Goal: Complete application form: Complete application form

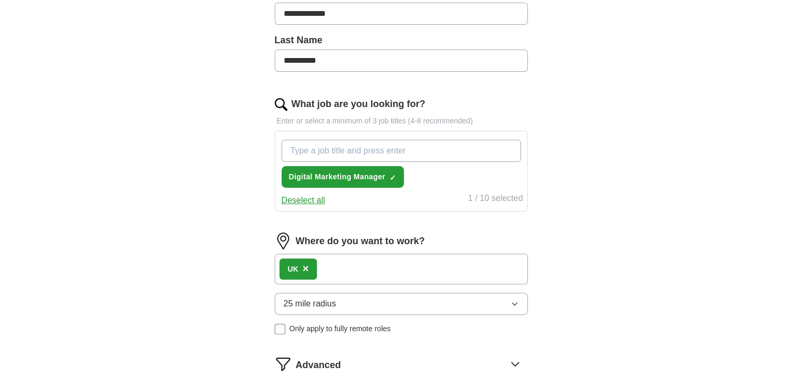
scroll to position [271, 0]
click at [351, 146] on input "What job are you looking for?" at bounding box center [401, 150] width 239 height 22
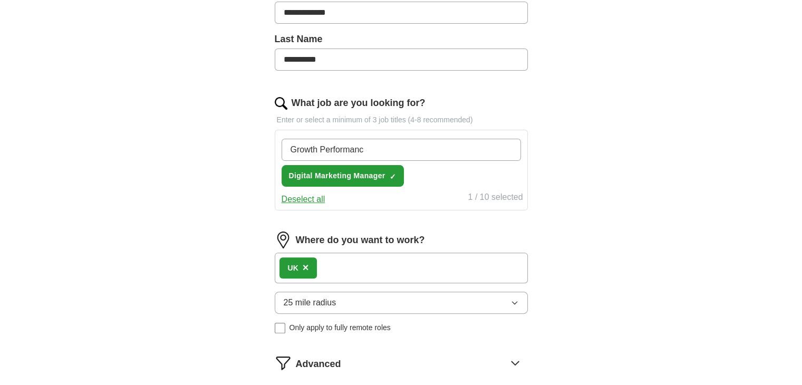
type input "Growth Performance"
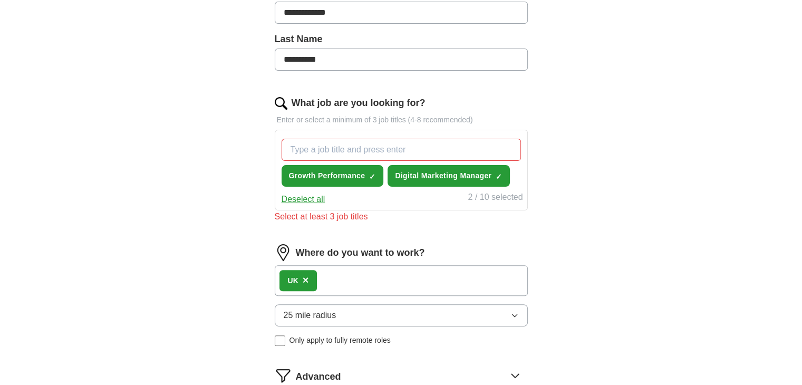
click at [384, 262] on div "Where do you want to work? UK × 25 mile radius Only apply to fully remote roles" at bounding box center [401, 299] width 253 height 110
click at [354, 275] on div "UK ×" at bounding box center [401, 280] width 253 height 31
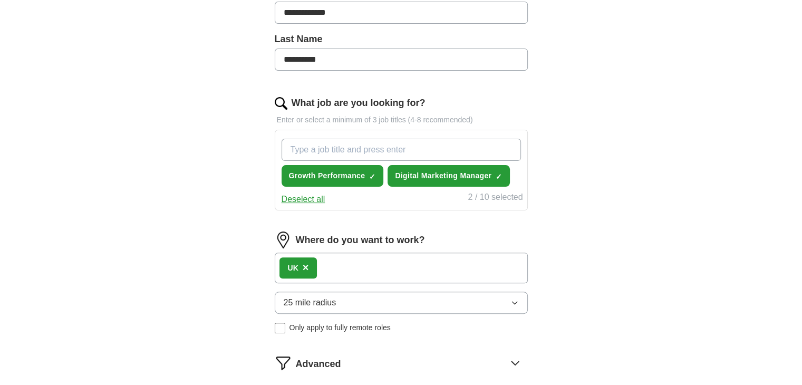
click at [345, 155] on input "What job are you looking for?" at bounding box center [401, 150] width 239 height 22
type input "S"
type input "Paid Advertising Specialist"
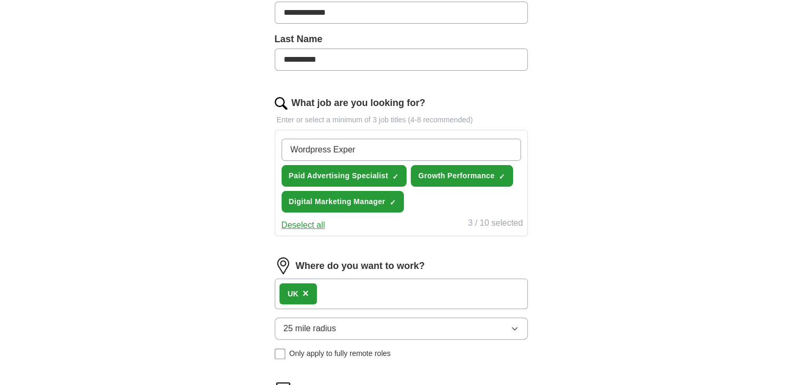
type input "Wordpress Expert"
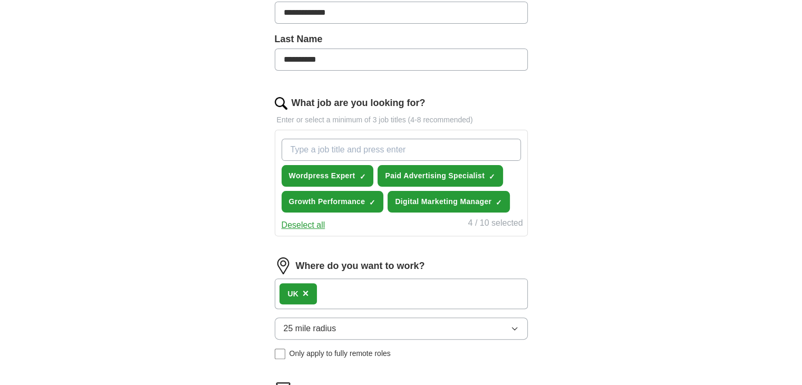
click at [337, 291] on div "UK ×" at bounding box center [401, 293] width 253 height 31
click at [365, 321] on button "25 mile radius" at bounding box center [401, 328] width 253 height 22
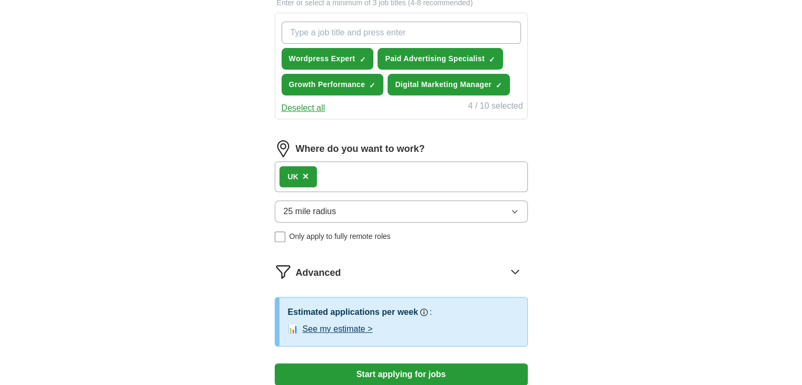
scroll to position [389, 0]
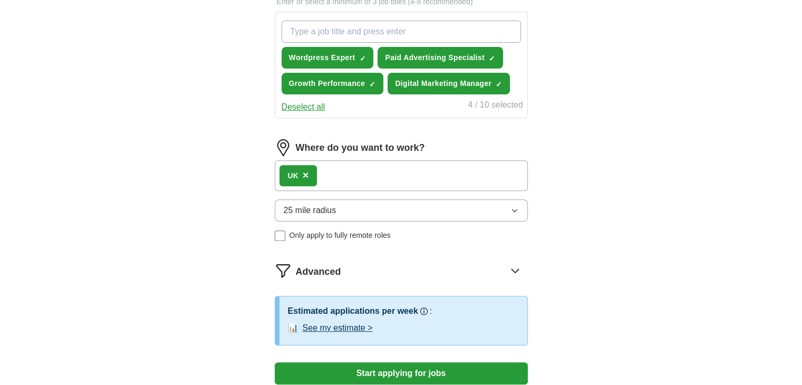
click at [669, 180] on div "**********" at bounding box center [401, 28] width 675 height 770
click at [417, 174] on div "UK ×" at bounding box center [401, 175] width 253 height 31
click at [361, 143] on label "Where do you want to work?" at bounding box center [360, 148] width 129 height 14
click at [364, 165] on div "UK ×" at bounding box center [401, 175] width 253 height 31
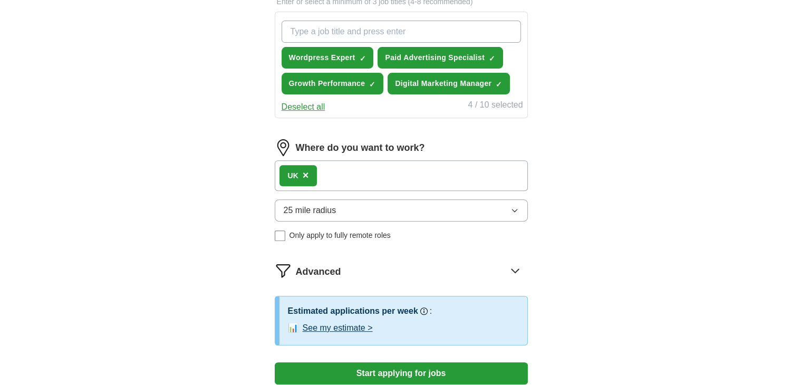
click at [364, 165] on div "UK ×" at bounding box center [401, 175] width 253 height 31
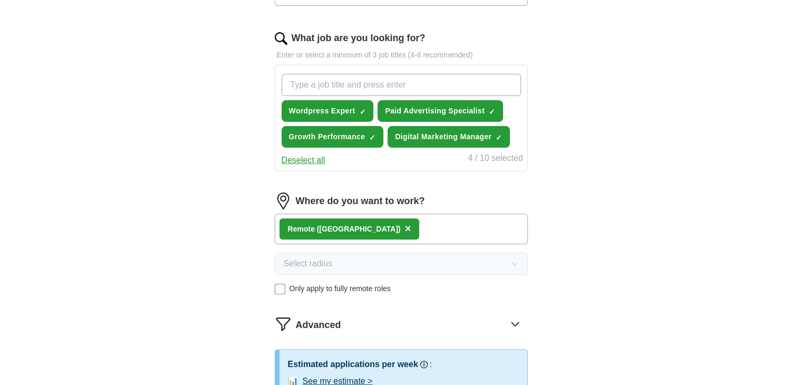
scroll to position [333, 0]
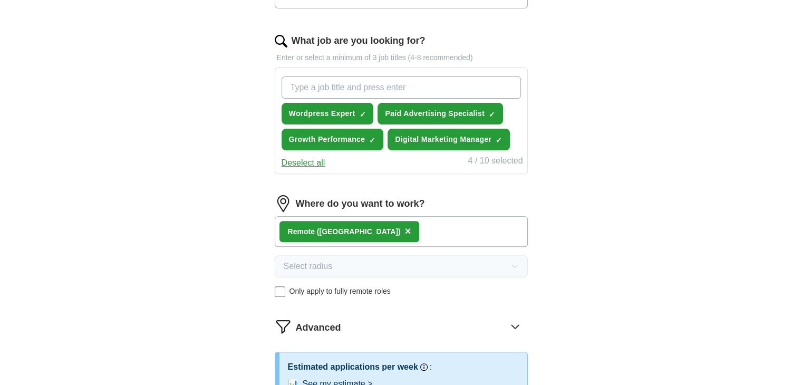
click at [326, 86] on input "What job are you looking for?" at bounding box center [401, 87] width 239 height 22
type input "Meta Facebook Specialist"
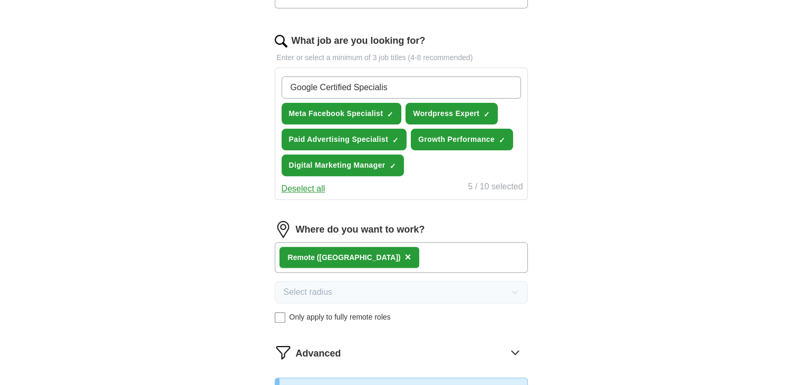
type input "Google Certified Specialist"
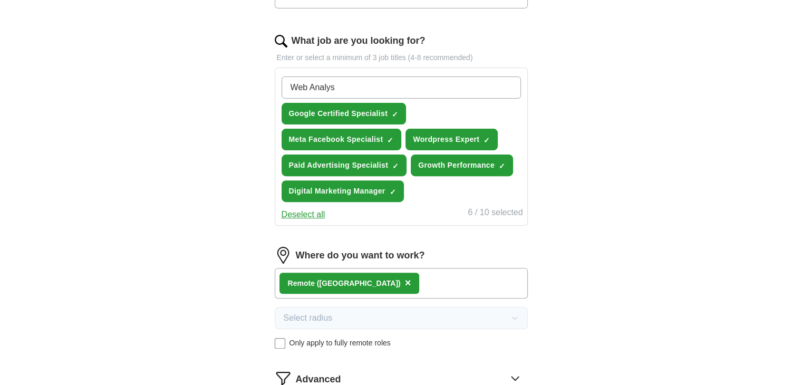
type input "Web Analyst"
type input "TikTok Ads Specialist"
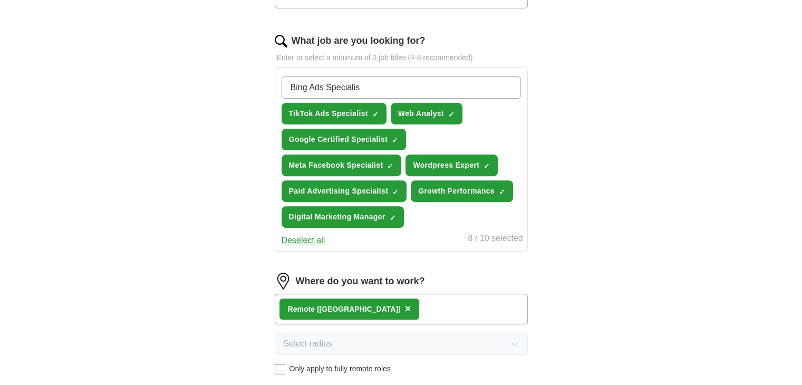
type input "Bing Ads Specialist"
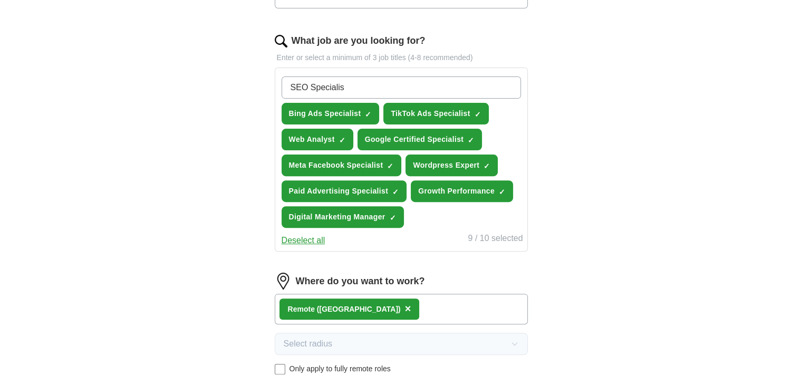
type input "SEO Specialist"
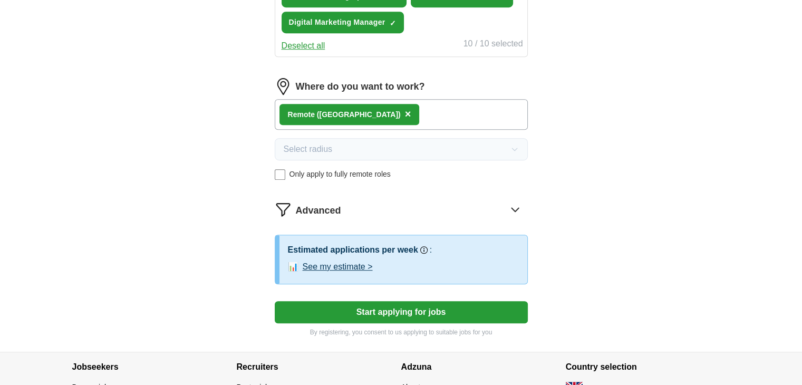
scroll to position [556, 0]
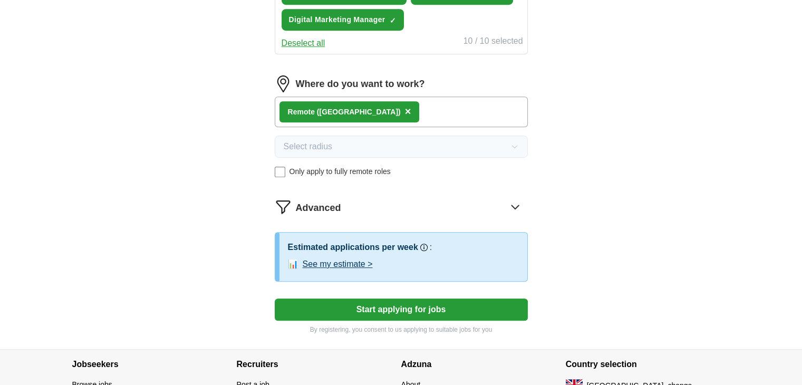
click at [425, 304] on button "Start applying for jobs" at bounding box center [401, 309] width 253 height 22
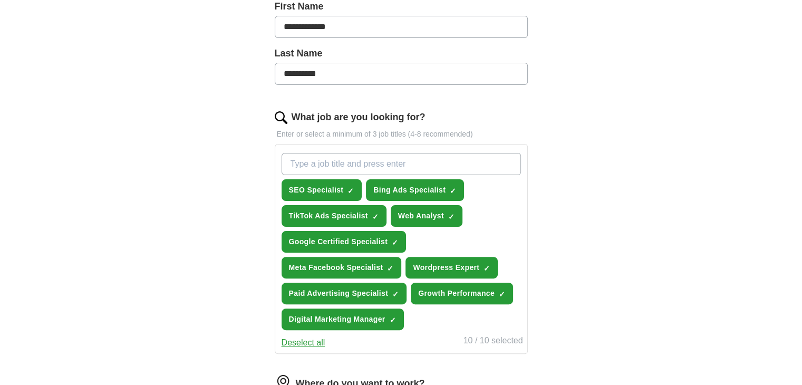
select select "**"
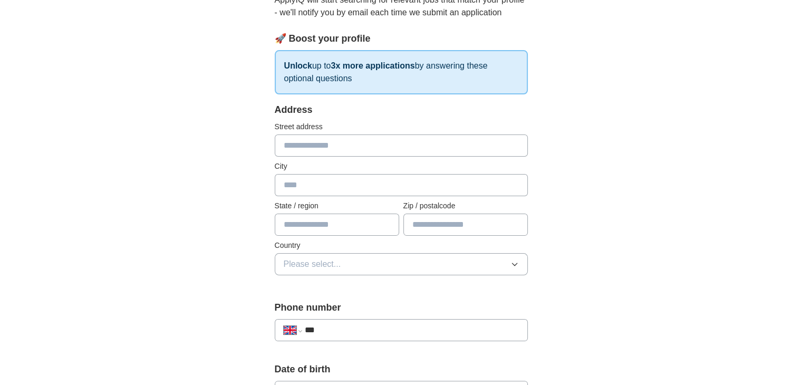
scroll to position [128, 0]
click at [366, 148] on input "text" at bounding box center [401, 144] width 253 height 22
type input "**********"
type input "******"
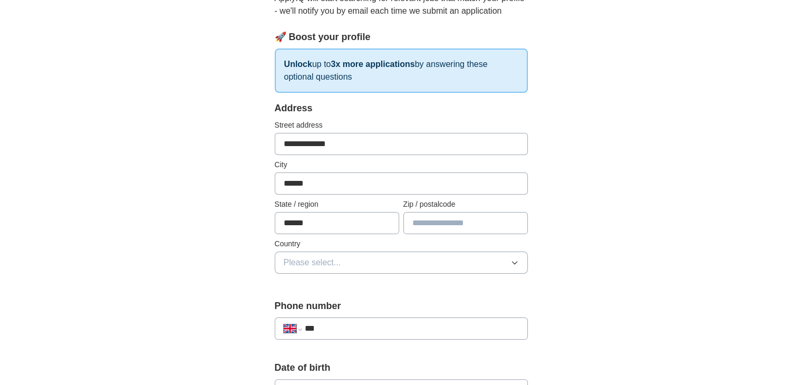
type input "********"
click at [575, 200] on div "**********" at bounding box center [401, 377] width 675 height 946
click at [511, 260] on icon "button" at bounding box center [515, 262] width 8 height 8
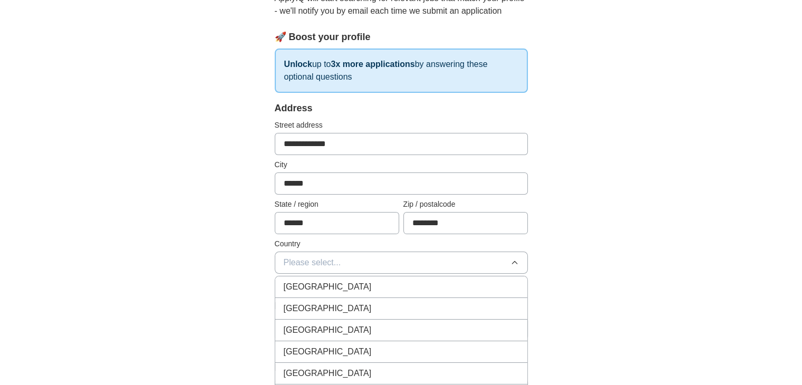
click at [352, 281] on div "[GEOGRAPHIC_DATA]" at bounding box center [401, 287] width 235 height 13
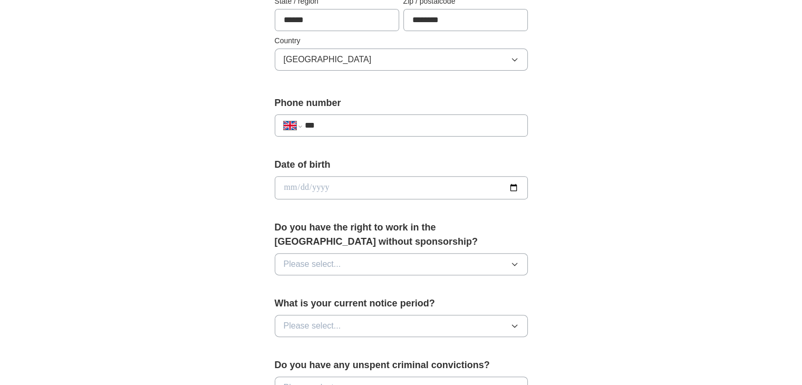
scroll to position [339, 0]
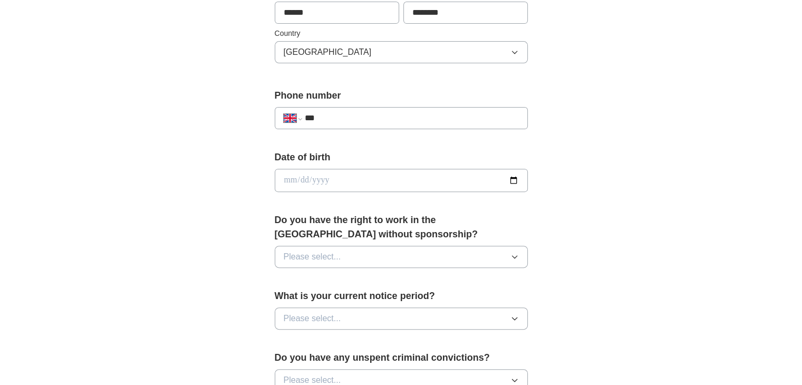
click at [383, 116] on input "***" at bounding box center [411, 118] width 214 height 13
type input "**********"
click at [420, 173] on input "date" at bounding box center [401, 180] width 253 height 23
type input "**********"
click at [740, 179] on div "**********" at bounding box center [401, 167] width 802 height 946
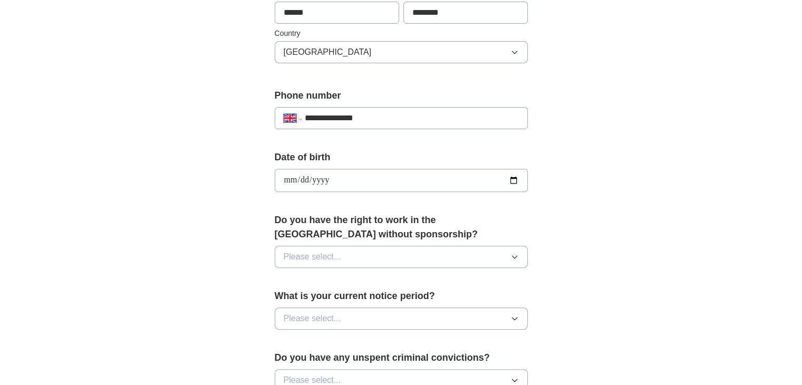
click at [502, 256] on button "Please select..." at bounding box center [401, 257] width 253 height 22
click at [387, 275] on div "Yes" at bounding box center [401, 281] width 235 height 13
click at [654, 232] on div "**********" at bounding box center [401, 167] width 675 height 946
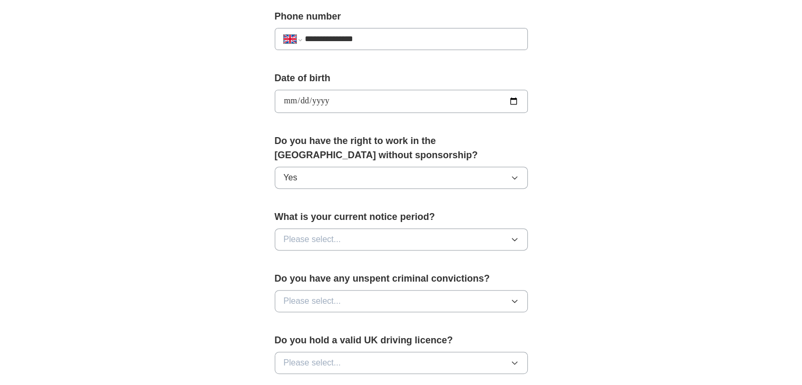
scroll to position [478, 0]
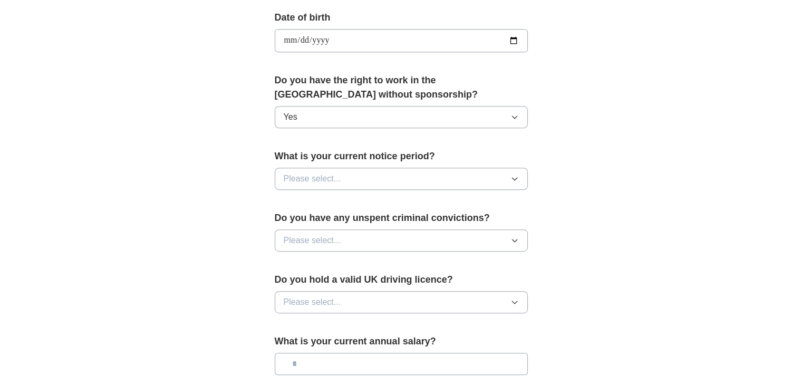
click at [508, 180] on button "Please select..." at bounding box center [401, 179] width 253 height 22
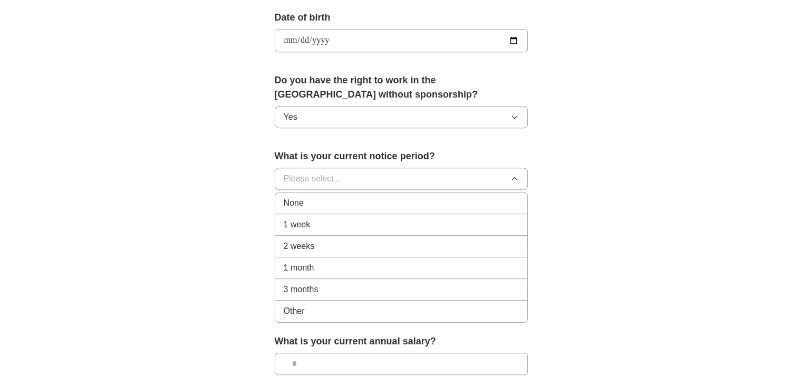
click at [295, 309] on span "Other" at bounding box center [294, 311] width 21 height 13
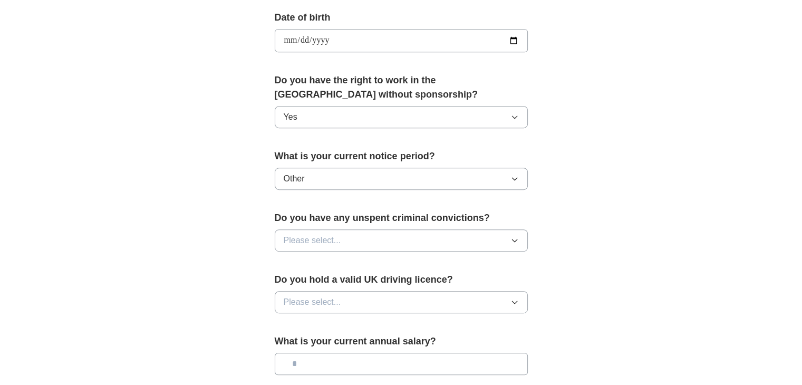
click at [511, 171] on button "Other" at bounding box center [401, 179] width 253 height 22
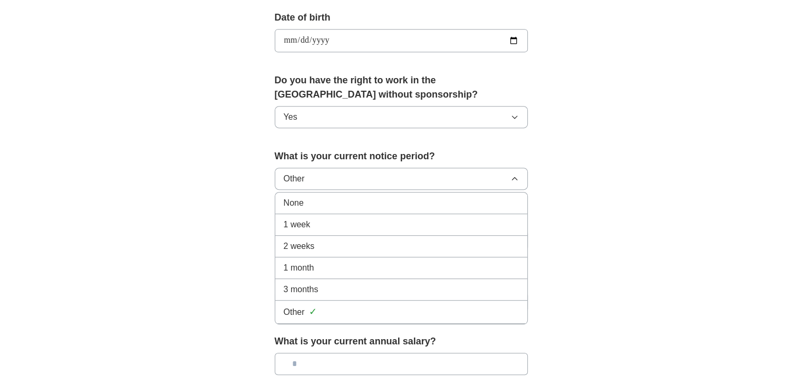
click at [308, 204] on div "None" at bounding box center [401, 203] width 235 height 13
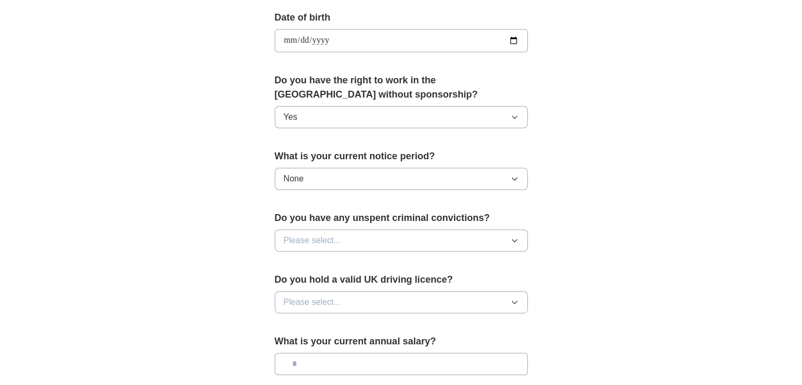
click at [468, 239] on button "Please select..." at bounding box center [401, 240] width 253 height 22
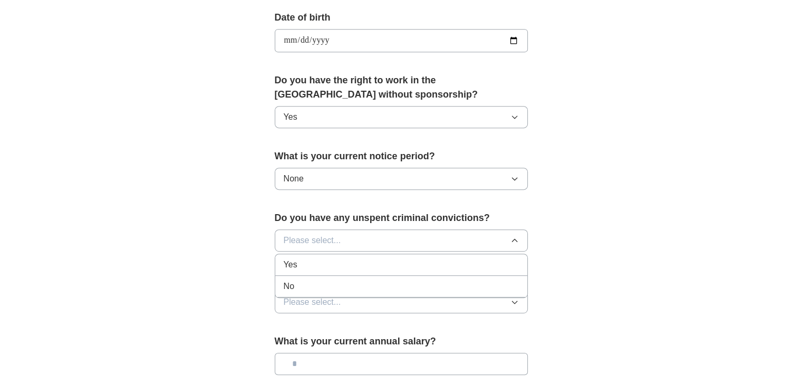
click at [346, 288] on div "No" at bounding box center [401, 286] width 235 height 13
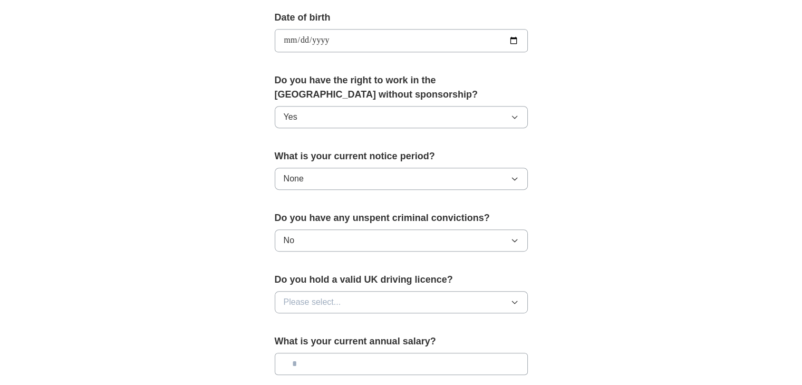
click at [475, 298] on button "Please select..." at bounding box center [401, 302] width 253 height 22
click at [380, 343] on div "No" at bounding box center [401, 348] width 235 height 13
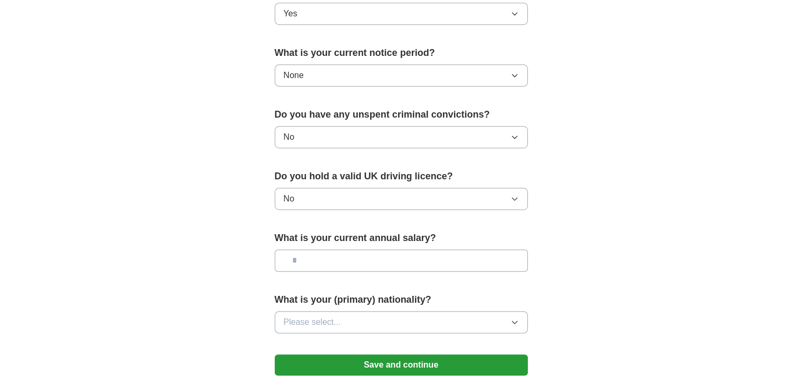
scroll to position [580, 0]
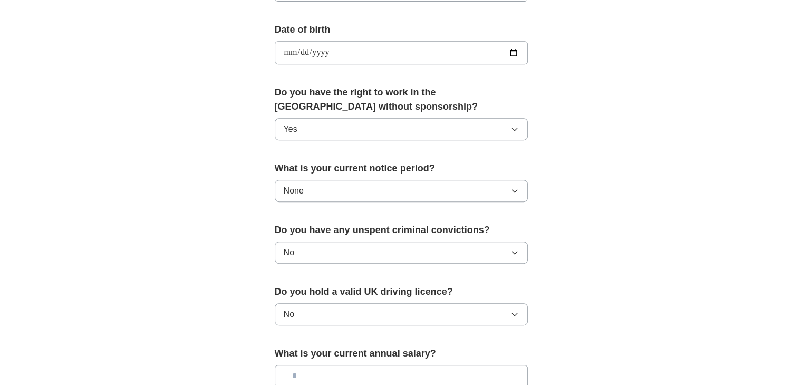
scroll to position [464, 0]
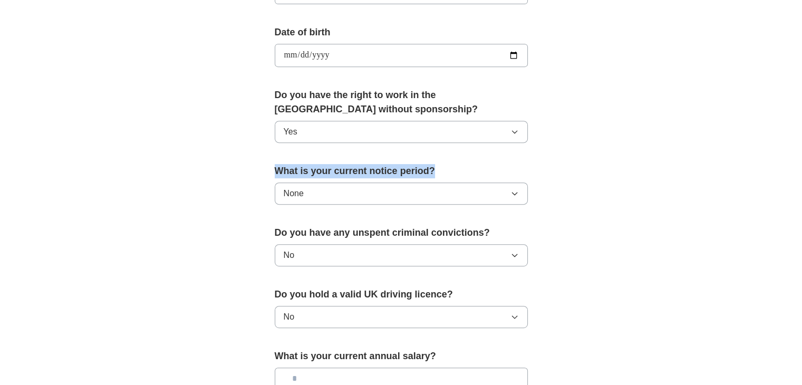
drag, startPoint x: 441, startPoint y: 166, endPoint x: 269, endPoint y: 169, distance: 171.4
click at [264, 169] on div "**********" at bounding box center [402, 71] width 338 height 887
copy label "What is your current notice period?"
click at [637, 136] on div "**********" at bounding box center [401, 42] width 675 height 946
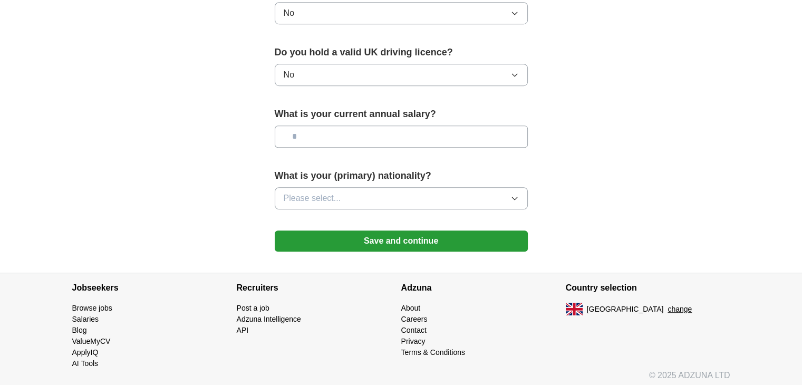
scroll to position [708, 0]
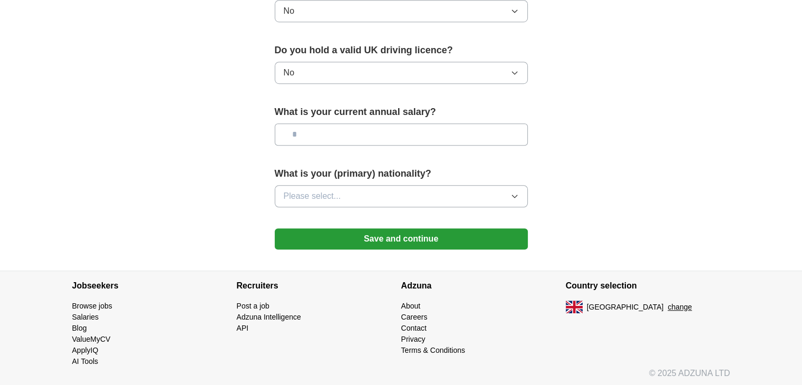
click at [411, 238] on button "Save and continue" at bounding box center [401, 238] width 253 height 21
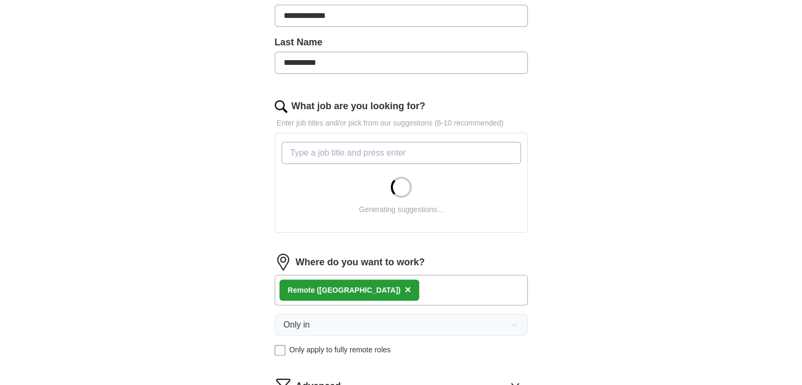
scroll to position [273, 0]
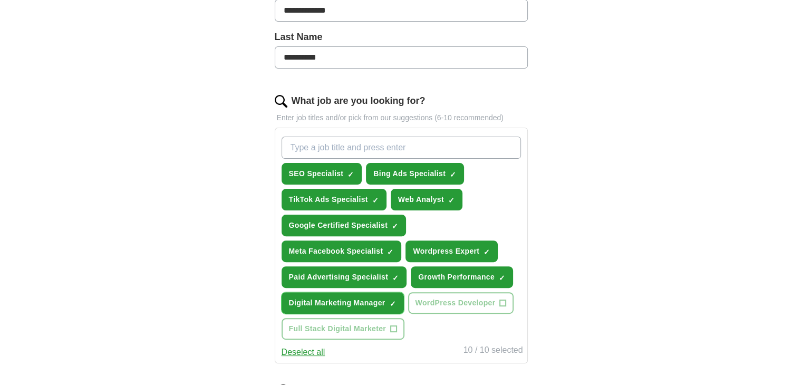
click at [0, 0] on span "×" at bounding box center [0, 0] width 0 height 0
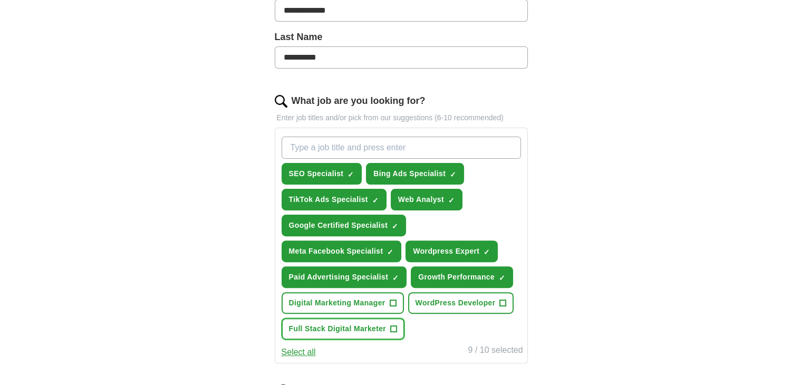
click at [392, 329] on span "+" at bounding box center [394, 329] width 6 height 8
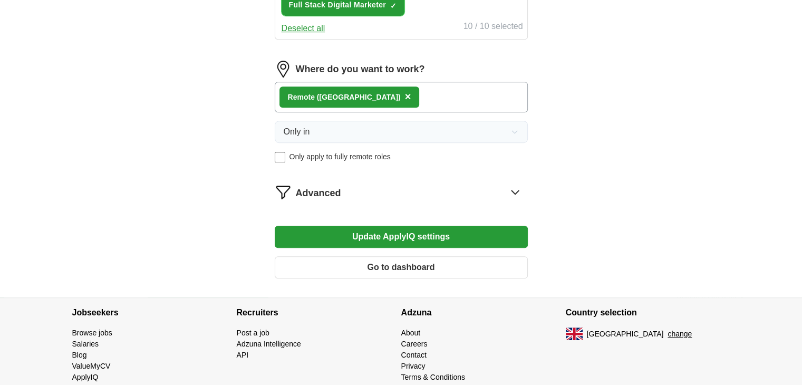
scroll to position [602, 0]
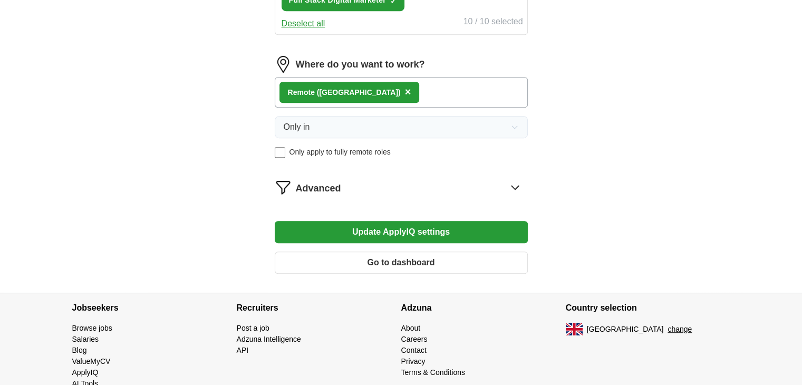
click at [406, 227] on button "Update ApplyIQ settings" at bounding box center [401, 232] width 253 height 22
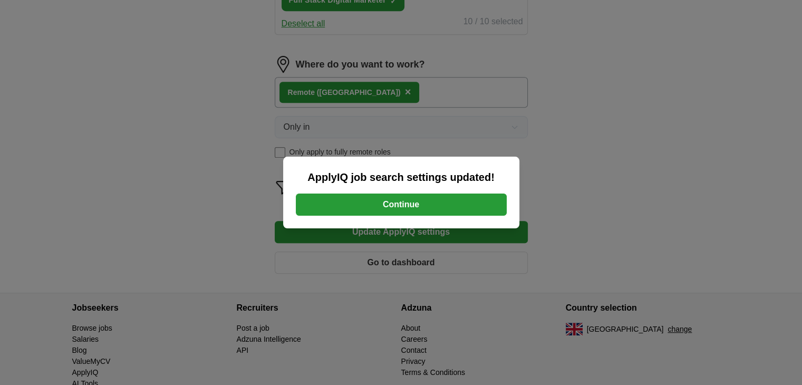
click at [402, 211] on button "Continue" at bounding box center [401, 205] width 211 height 22
